Goal: Task Accomplishment & Management: Manage account settings

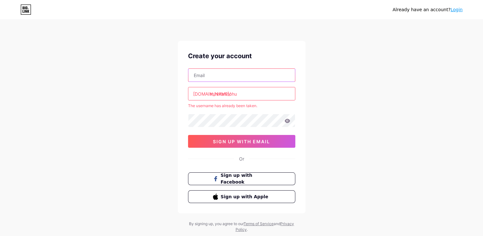
click at [235, 73] on input "text" at bounding box center [241, 75] width 107 height 13
drag, startPoint x: 27, startPoint y: 101, endPoint x: 116, endPoint y: 107, distance: 89.2
click at [116, 107] on div "Already have an account? Login Create your account bio.link/ minhtannohu The us…" at bounding box center [241, 126] width 483 height 252
drag, startPoint x: 116, startPoint y: 107, endPoint x: 189, endPoint y: 84, distance: 76.2
click at [189, 83] on div "bio.link/ minhtannohu The username has already been taken. 0cAFcWeA7HUvrl3rl3O8…" at bounding box center [241, 107] width 107 height 79
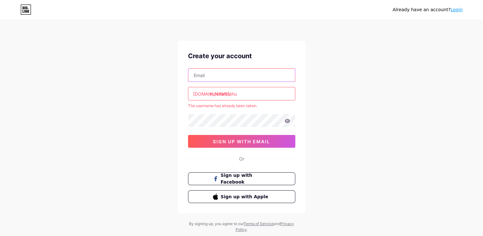
type input "[EMAIL_ADDRESS][DOMAIN_NAME]"
click at [287, 122] on icon at bounding box center [286, 120] width 5 height 4
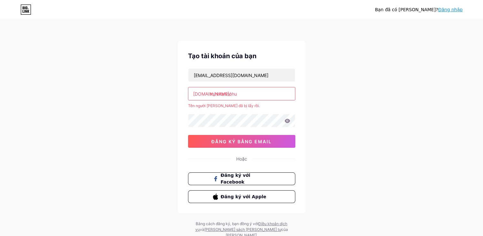
click at [168, 160] on div "Bạn đã có tài khoản? Đăng nhập Tạo tài khoản của bạn taptrungkiemtiendiem@gmail…" at bounding box center [241, 129] width 483 height 258
click at [445, 10] on link "Đăng nhập" at bounding box center [450, 9] width 25 height 5
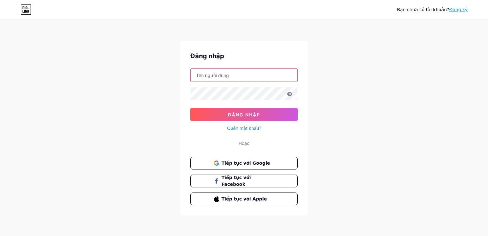
type input "minhtannohu"
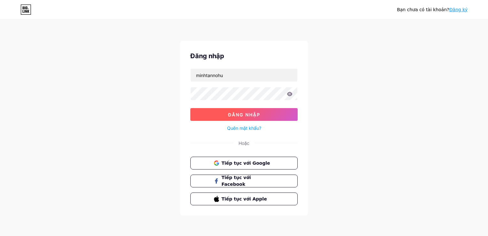
click at [237, 112] on span "Đăng nhập" at bounding box center [244, 114] width 32 height 5
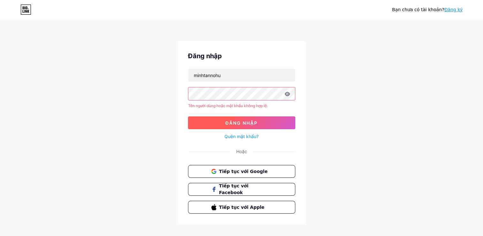
drag, startPoint x: 241, startPoint y: 100, endPoint x: 213, endPoint y: 120, distance: 34.6
click at [212, 120] on button "Đăng nhập" at bounding box center [241, 122] width 107 height 13
click at [234, 176] on button "Tiếp tục với Google" at bounding box center [241, 171] width 109 height 13
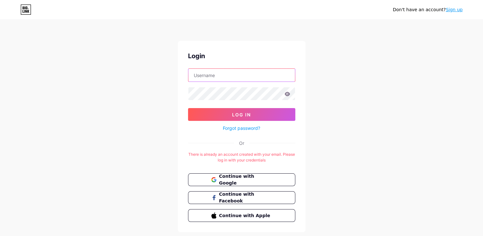
type input "minhtannohu"
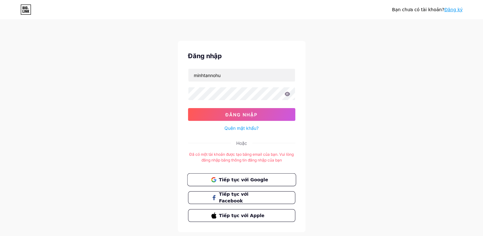
click at [245, 178] on span "Tiếp tục với Google" at bounding box center [245, 179] width 53 height 7
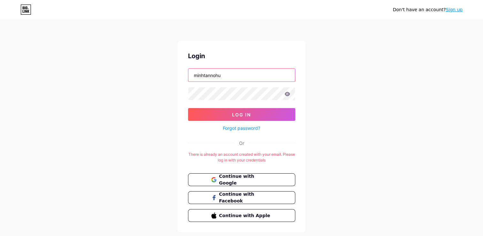
click at [223, 71] on input "minhtannohu" at bounding box center [241, 75] width 107 height 13
drag, startPoint x: 178, startPoint y: 96, endPoint x: 184, endPoint y: 95, distance: 5.2
click at [178, 96] on div "Login minhtannohu Log In Forgot password? Or There is already an account create…" at bounding box center [242, 136] width 128 height 191
click at [181, 96] on div "Login minhtannohu Log In Forgot password? Or There is already an account create…" at bounding box center [242, 136] width 128 height 191
type input "[EMAIL_ADDRESS][DOMAIN_NAME]"
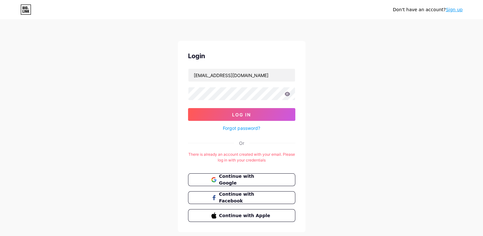
click at [287, 94] on icon at bounding box center [287, 94] width 6 height 4
click at [253, 114] on button "Log In" at bounding box center [241, 114] width 107 height 13
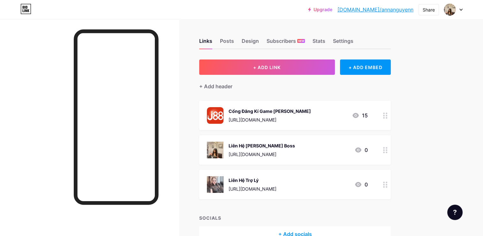
click at [460, 6] on div at bounding box center [453, 9] width 19 height 11
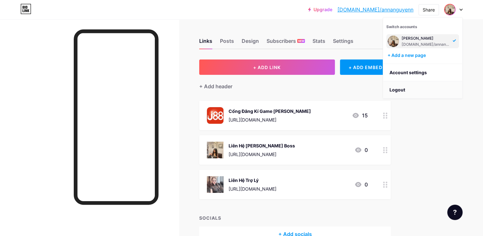
click at [405, 85] on li "Logout" at bounding box center [422, 89] width 79 height 17
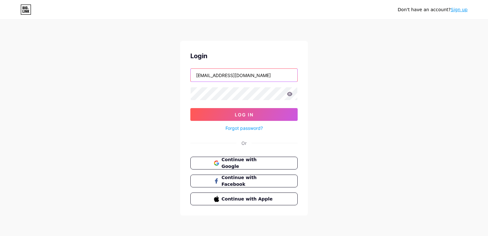
click at [271, 73] on input "[EMAIL_ADDRESS][DOMAIN_NAME]" at bounding box center [244, 75] width 107 height 13
type input "t"
type input "phuongha26012002@gmail.com"
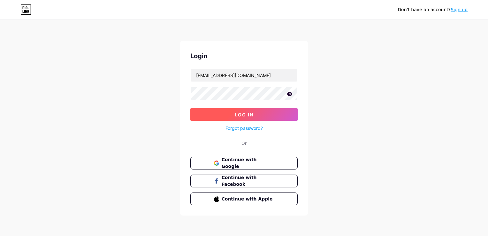
click at [237, 117] on button "Log In" at bounding box center [243, 114] width 107 height 13
click at [192, 112] on button "Log In" at bounding box center [243, 114] width 107 height 13
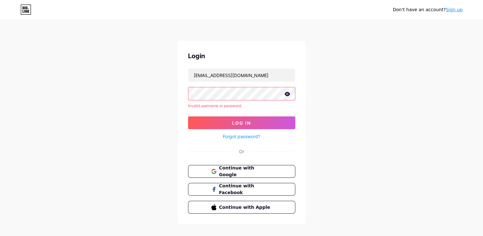
click at [164, 94] on div "Don't have an account? Sign up Login phuongha26012002@gmail.com Invalid usernam…" at bounding box center [241, 122] width 483 height 244
click at [242, 137] on link "Forgot password?" at bounding box center [241, 136] width 37 height 7
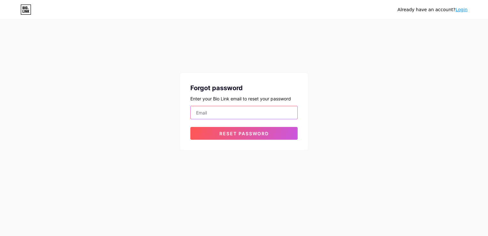
click at [230, 111] on input "email" at bounding box center [244, 112] width 107 height 13
click at [309, 25] on div "Already have an account? Login Forgot password Enter your Bio Link email to res…" at bounding box center [244, 85] width 488 height 170
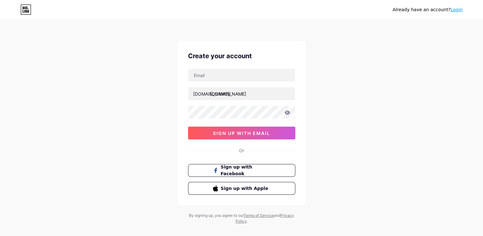
type input "[EMAIL_ADDRESS][DOMAIN_NAME]"
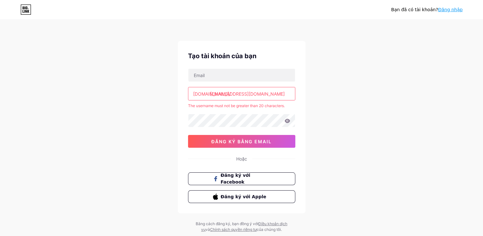
click at [454, 7] on link "Đăng nhập" at bounding box center [450, 9] width 25 height 5
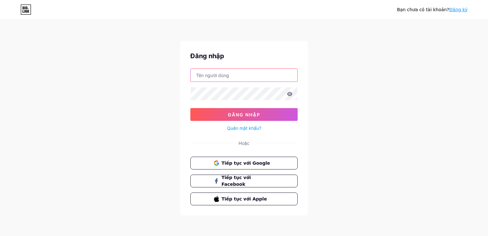
type input "[EMAIL_ADDRESS][DOMAIN_NAME]"
click at [228, 78] on input "[EMAIL_ADDRESS][DOMAIN_NAME]" at bounding box center [244, 75] width 107 height 13
drag, startPoint x: 287, startPoint y: 76, endPoint x: 152, endPoint y: 75, distance: 135.3
click at [152, 75] on div "Bạn chưa có tài khoản? Đăng ký Đăng nhập [EMAIL_ADDRESS][DOMAIN_NAME] Đăng nhập…" at bounding box center [244, 118] width 488 height 236
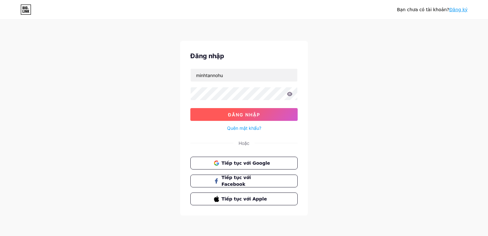
type input "minhtannohu"
click at [207, 118] on button "Đăng nhập" at bounding box center [243, 114] width 107 height 13
click at [199, 114] on button "Đăng nhập" at bounding box center [243, 114] width 107 height 13
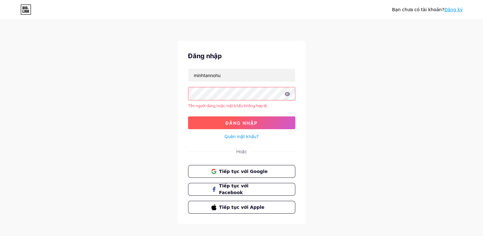
click at [196, 118] on button "Đăng nhập" at bounding box center [241, 122] width 107 height 13
click at [179, 109] on div "Đăng nhập minhtannohu Tên người dùng hoặc mật khẩu không hợp lệ. Đăng nhập Quên…" at bounding box center [242, 132] width 128 height 183
click at [237, 168] on span "Tiếp tục với Google" at bounding box center [245, 171] width 53 height 7
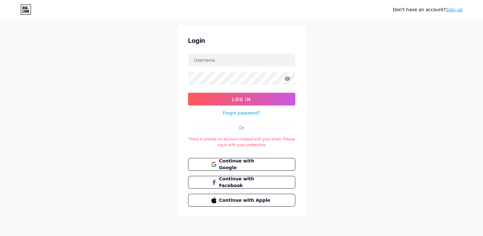
scroll to position [15, 0]
type input "[EMAIL_ADDRESS][DOMAIN_NAME]"
click at [244, 164] on span "Continue with Google" at bounding box center [245, 164] width 53 height 14
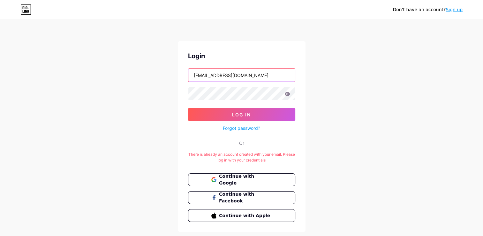
click at [233, 79] on input "[EMAIL_ADDRESS][DOMAIN_NAME]" at bounding box center [241, 75] width 107 height 13
drag, startPoint x: 272, startPoint y: 76, endPoint x: 139, endPoint y: 76, distance: 132.8
click at [139, 76] on div "Don't have an account? Sign up Login [EMAIL_ADDRESS][DOMAIN_NAME] Log In Forgot…" at bounding box center [241, 126] width 483 height 252
click at [228, 107] on form "p Log In Forgot password?" at bounding box center [241, 100] width 107 height 64
click at [179, 94] on div "Login p Log In Forgot password? Or There is already an account created with you…" at bounding box center [242, 136] width 128 height 191
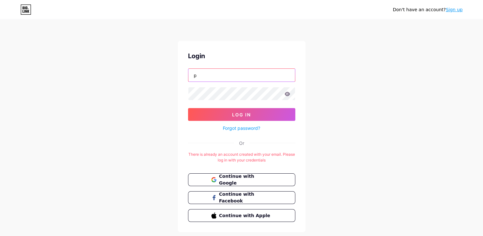
click at [210, 77] on input "p" at bounding box center [241, 75] width 107 height 13
type input "phuongha26012002@gmail.com"
click at [170, 104] on div "Don't have an account? Sign up Login phuongha26012002@gmail.com Log In Forgot p…" at bounding box center [241, 126] width 483 height 252
click at [155, 91] on div "Don't have an account? Sign up Login phuongha26012002@gmail.com Log In Forgot p…" at bounding box center [241, 126] width 483 height 252
click at [172, 95] on div "Don't have an account? Sign up Login phuongha26012002@gmail.com Log In Forgot p…" at bounding box center [241, 126] width 483 height 252
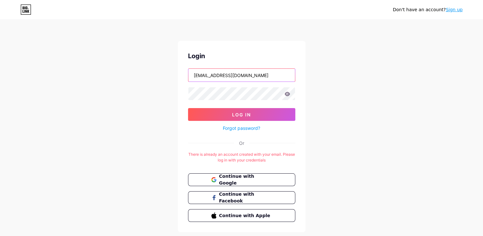
drag, startPoint x: 270, startPoint y: 76, endPoint x: 153, endPoint y: 72, distance: 117.5
click at [154, 72] on div "Don't have an account? Sign up Login phuongha26012002@gmail.com Log In Forgot p…" at bounding box center [241, 126] width 483 height 252
type input "minhtannohu180822"
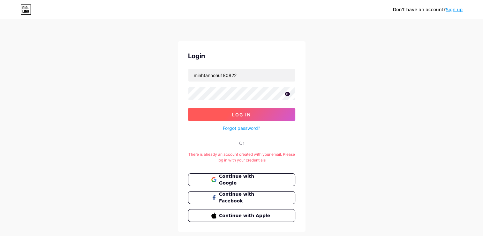
click at [199, 111] on button "Log In" at bounding box center [241, 114] width 107 height 13
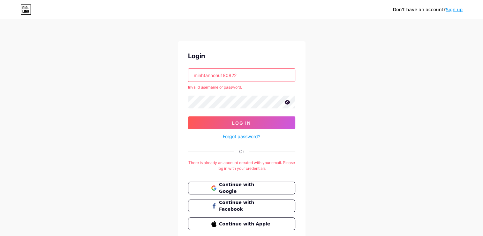
drag, startPoint x: 343, startPoint y: 106, endPoint x: 57, endPoint y: 87, distance: 285.9
click at [57, 87] on div "Don't have an account? Sign up Login minhtannohu180822 Invalid username or pass…" at bounding box center [241, 130] width 483 height 260
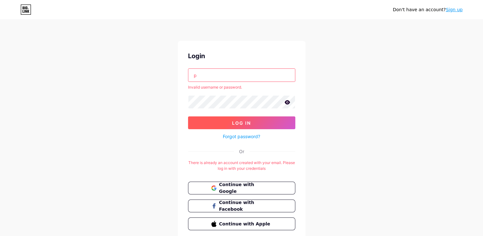
click at [213, 119] on button "Log In" at bounding box center [241, 122] width 107 height 13
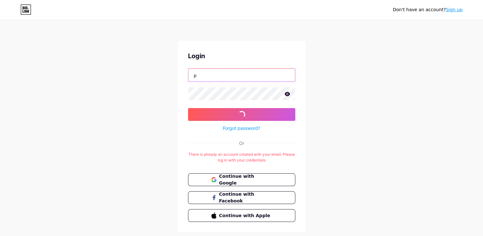
click at [214, 80] on input "p" at bounding box center [241, 75] width 107 height 13
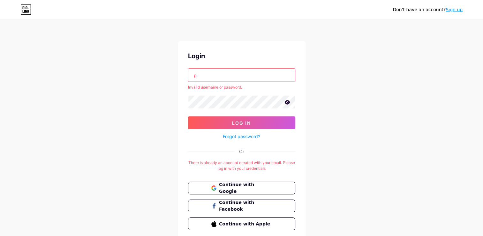
type input "phuongha26012002@gmail.com"
click at [287, 101] on icon at bounding box center [287, 102] width 6 height 4
click at [188, 116] on button "Log In" at bounding box center [241, 122] width 107 height 13
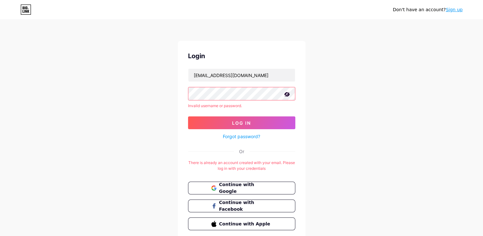
click at [169, 127] on div "Don't have an account? Sign up Login phuongha26012002@gmail.com Invalid usernam…" at bounding box center [241, 130] width 483 height 260
click at [194, 121] on button "Log In" at bounding box center [241, 122] width 107 height 13
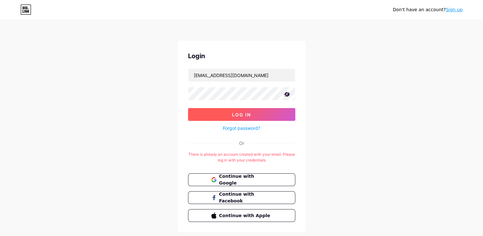
click at [194, 109] on button "Log In" at bounding box center [241, 114] width 107 height 13
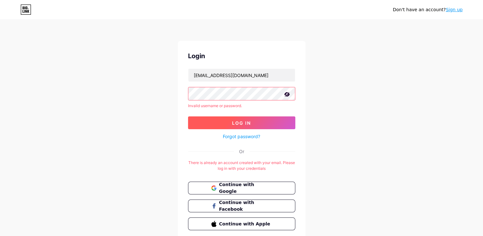
click at [210, 123] on button "Log In" at bounding box center [241, 122] width 107 height 13
click at [176, 97] on div "Don't have an account? Sign up Login phuongha26012002@gmail.com Invalid usernam…" at bounding box center [241, 130] width 483 height 260
click at [172, 116] on div "Don't have an account? Sign up Login phuongha26012002@gmail.com Invalid usernam…" at bounding box center [241, 130] width 483 height 260
click at [224, 191] on button "Continue with Google" at bounding box center [241, 187] width 109 height 13
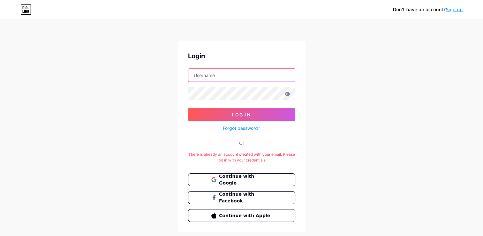
type input "[EMAIL_ADDRESS][DOMAIN_NAME]"
click at [268, 76] on input "[EMAIL_ADDRESS][DOMAIN_NAME]" at bounding box center [241, 75] width 107 height 13
click at [79, 123] on div "Don't have an account? Sign up Login [EMAIL_ADDRESS][DOMAIN_NAME] Log In Forgot…" at bounding box center [241, 126] width 483 height 252
click at [247, 181] on span "Continue with Google" at bounding box center [245, 180] width 53 height 14
